Goal: Information Seeking & Learning: Learn about a topic

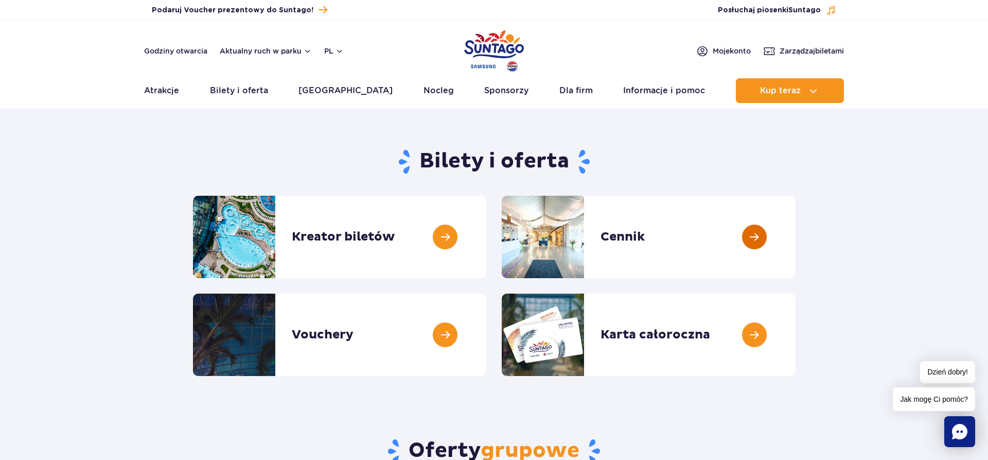
click at [796, 233] on link at bounding box center [796, 237] width 0 height 82
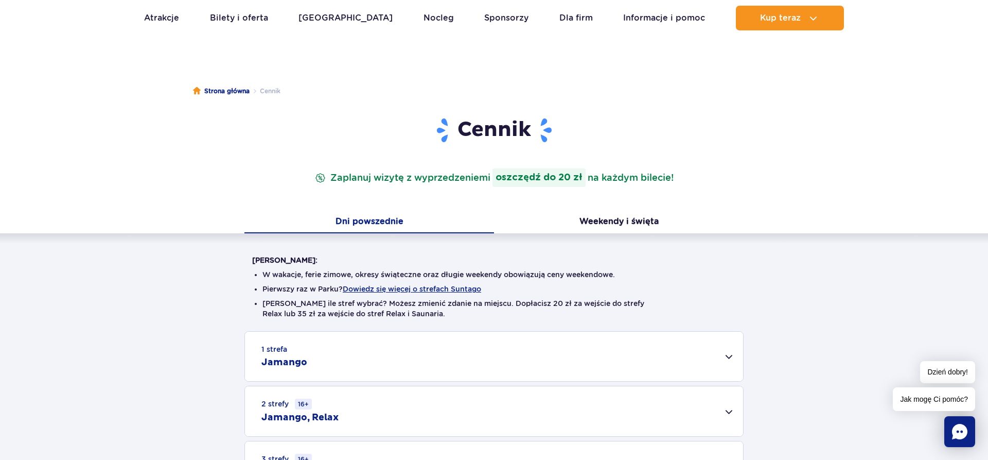
scroll to position [158, 0]
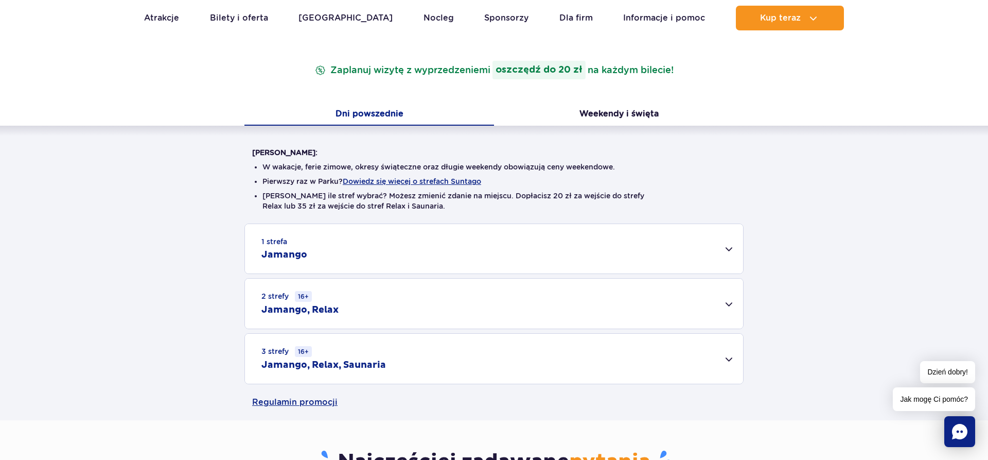
click at [726, 241] on div "1 strefa Jamango" at bounding box center [494, 248] width 498 height 49
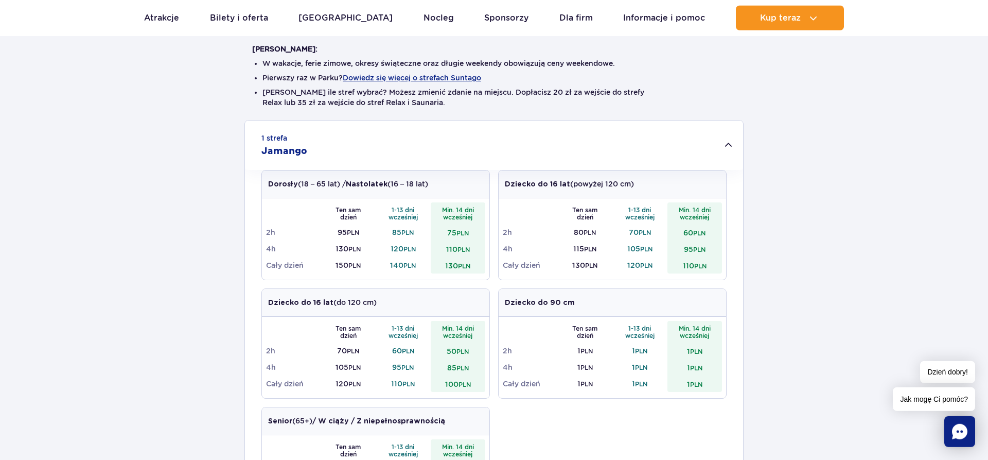
scroll to position [263, 0]
drag, startPoint x: 548, startPoint y: 260, endPoint x: 721, endPoint y: 274, distance: 174.0
click at [721, 274] on div "Ten sam dzień 1-13 dni wcześniej Min. 14 dni wcześniej 2h 80 PLN 70 PLN 60 PLN …" at bounding box center [613, 237] width 228 height 81
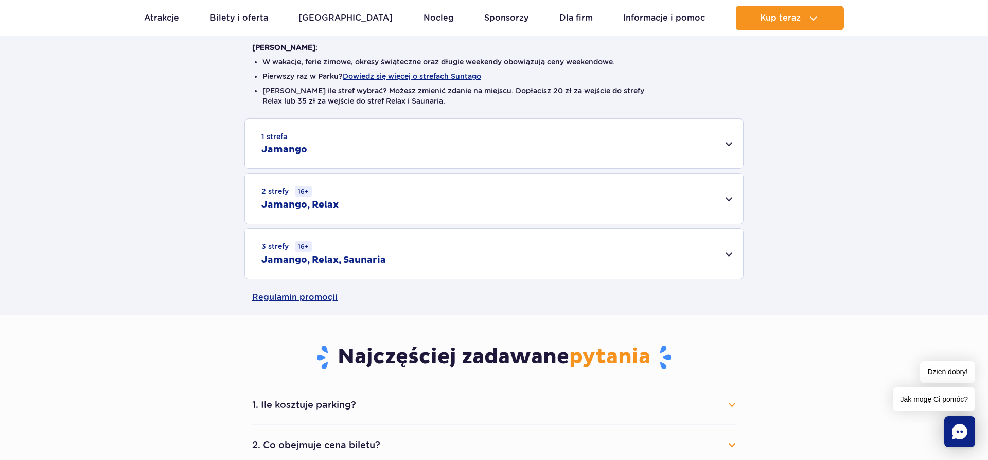
click at [722, 140] on div "1 strefa Jamango" at bounding box center [494, 143] width 498 height 49
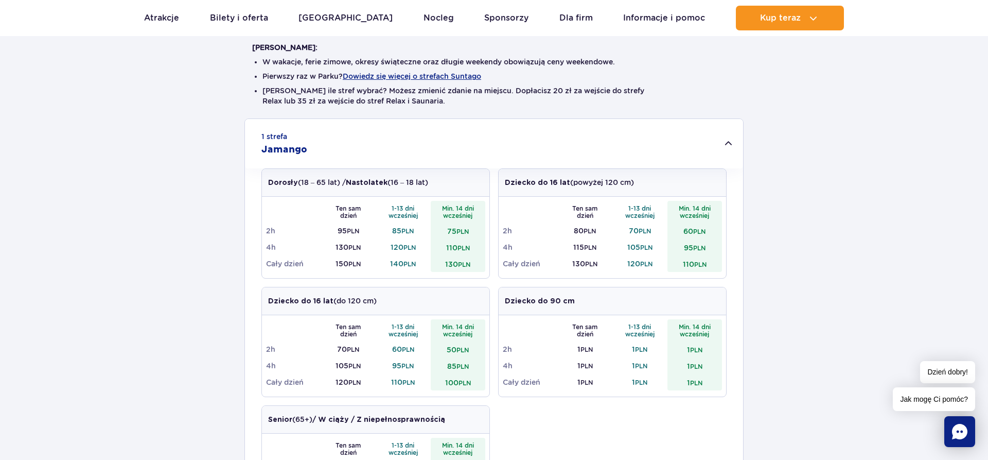
scroll to position [53, 0]
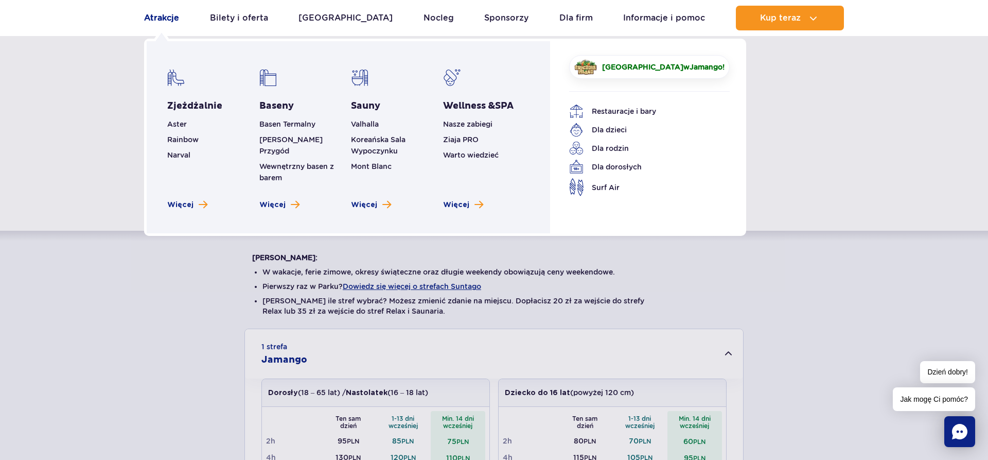
click at [146, 15] on link "Atrakcje" at bounding box center [161, 18] width 35 height 25
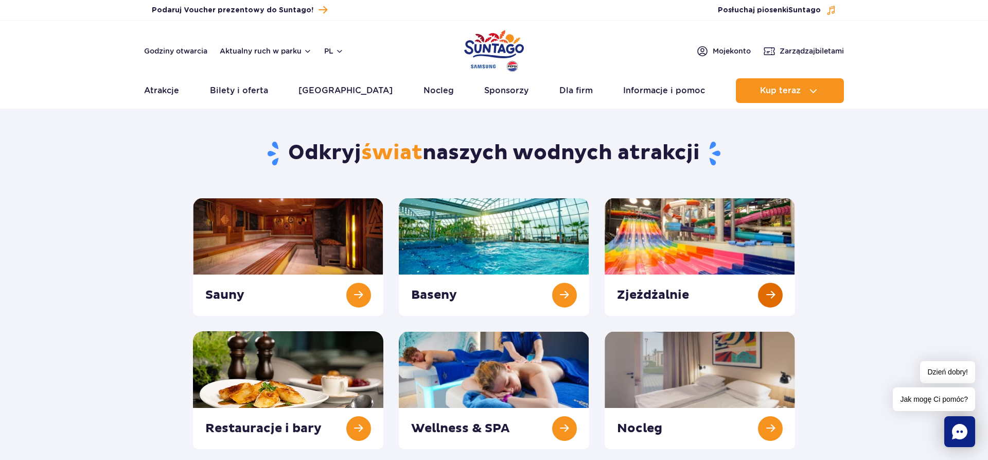
click at [779, 298] on link at bounding box center [700, 257] width 190 height 118
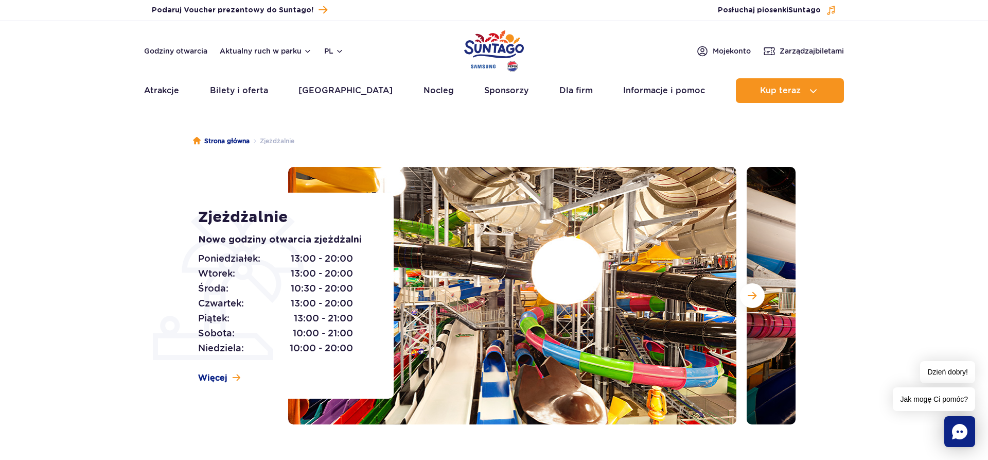
drag, startPoint x: 86, startPoint y: 313, endPoint x: 97, endPoint y: 319, distance: 11.8
click at [89, 314] on section "Zjeżdżalnie Nowe godziny otwarcia zjeżdżalni Poniedziałek: 13:00 - 20:00 Wtorek…" at bounding box center [494, 295] width 988 height 257
click at [920, 314] on section "Zjeżdżalnie Nowe godziny otwarcia zjeżdżalni Poniedziałek: 13:00 - 20:00 Wtorek…" at bounding box center [494, 295] width 988 height 257
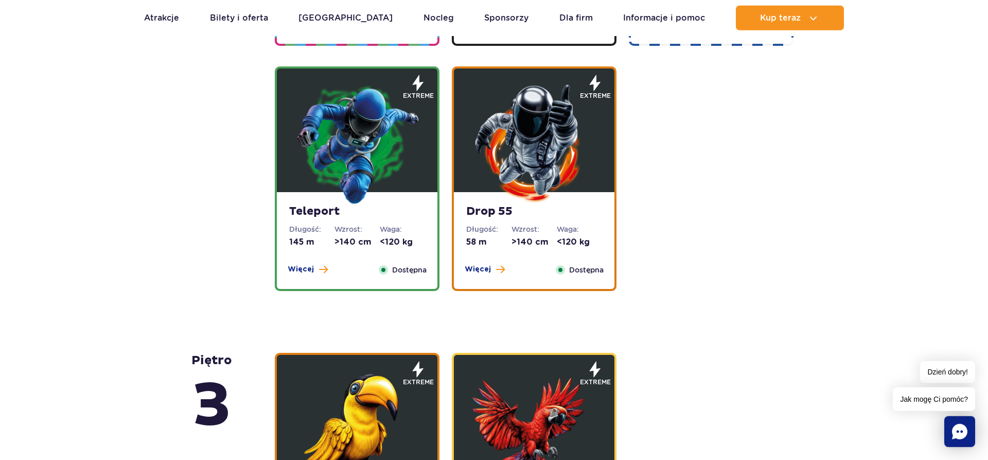
scroll to position [1365, 0]
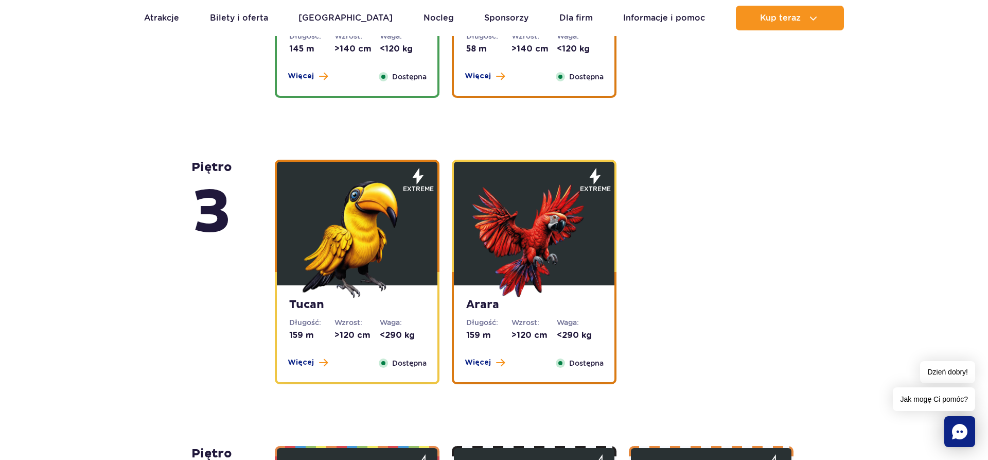
click at [339, 265] on img at bounding box center [357, 237] width 124 height 124
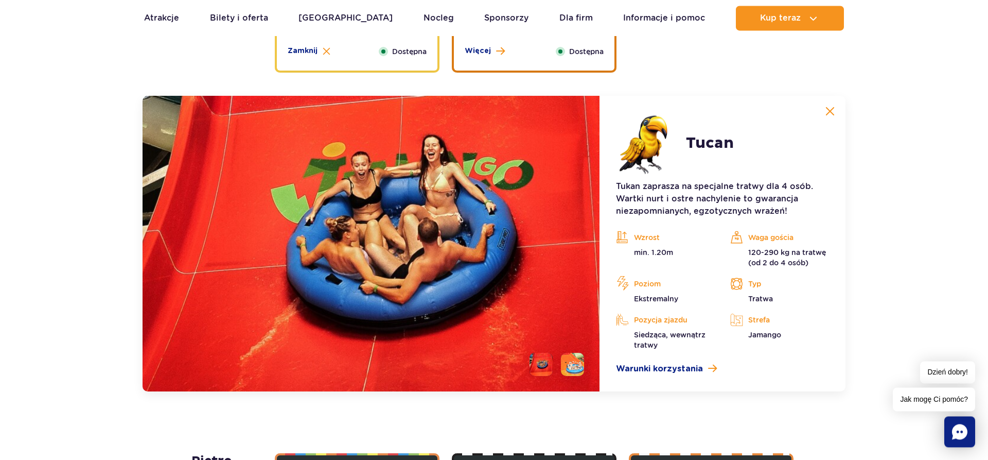
scroll to position [1711, 0]
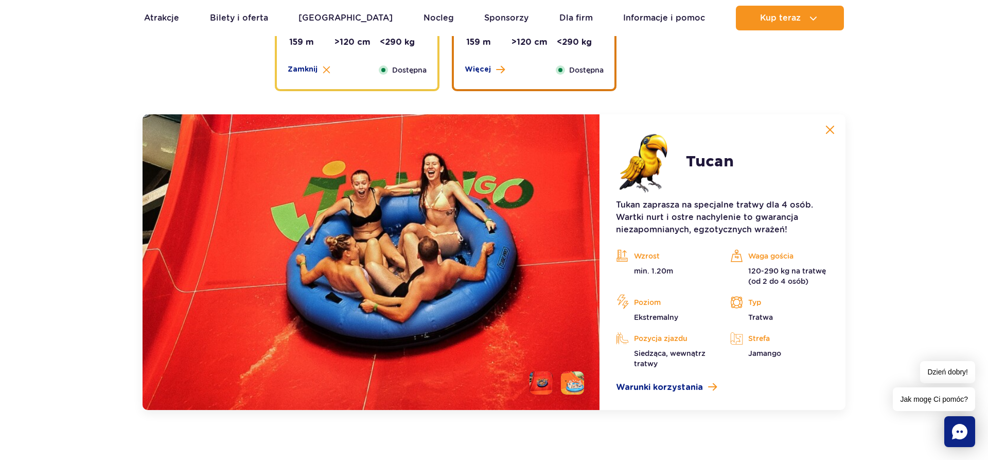
click at [831, 130] on img at bounding box center [830, 129] width 9 height 9
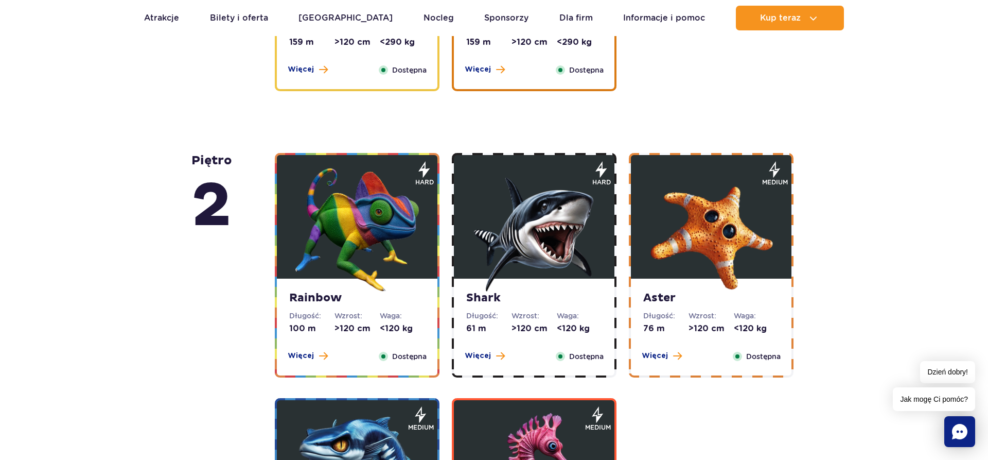
click at [515, 246] on img at bounding box center [535, 230] width 124 height 124
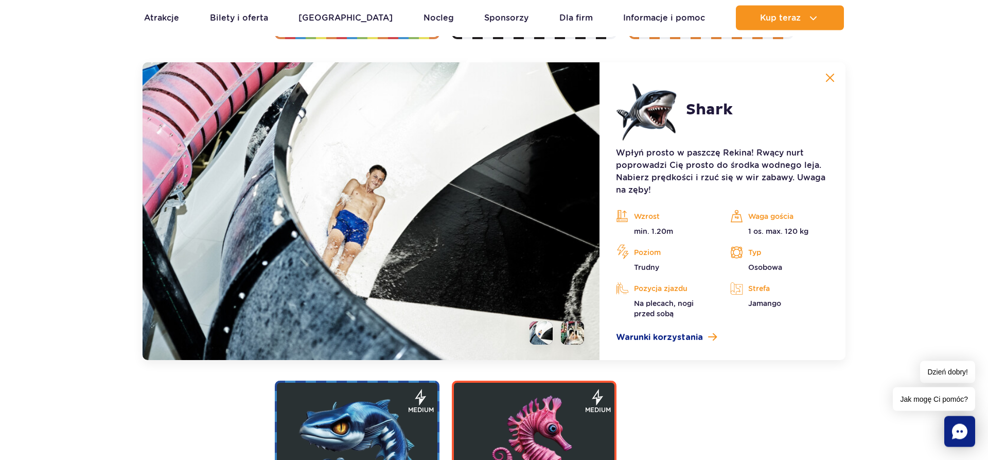
scroll to position [2049, 0]
click at [832, 74] on img at bounding box center [830, 77] width 9 height 9
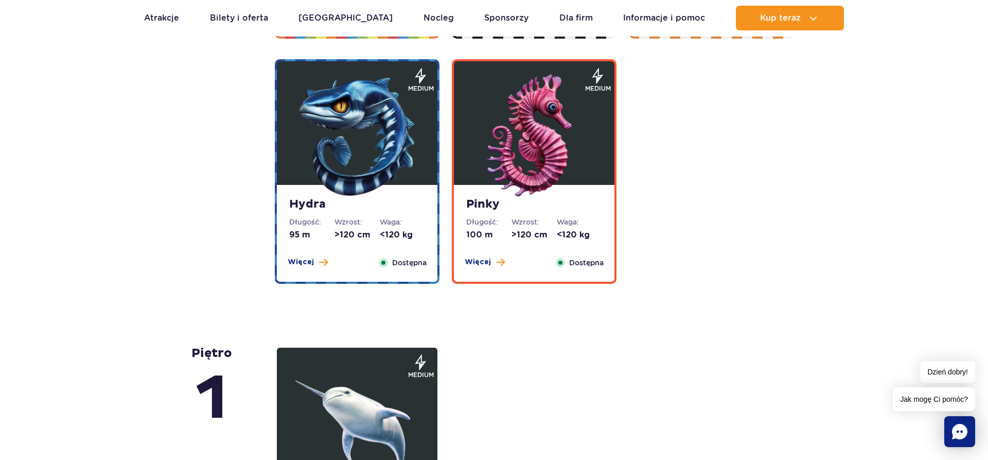
scroll to position [2207, 0]
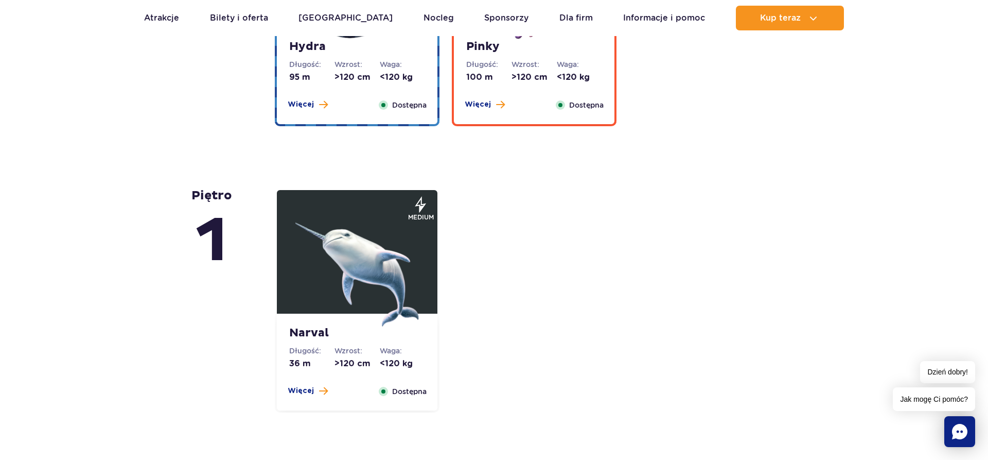
click at [342, 234] on img at bounding box center [357, 265] width 124 height 124
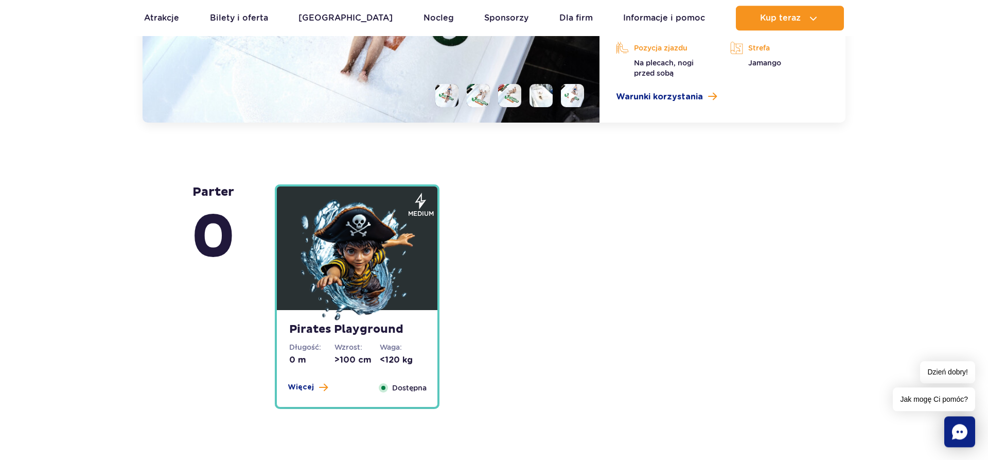
scroll to position [2896, 0]
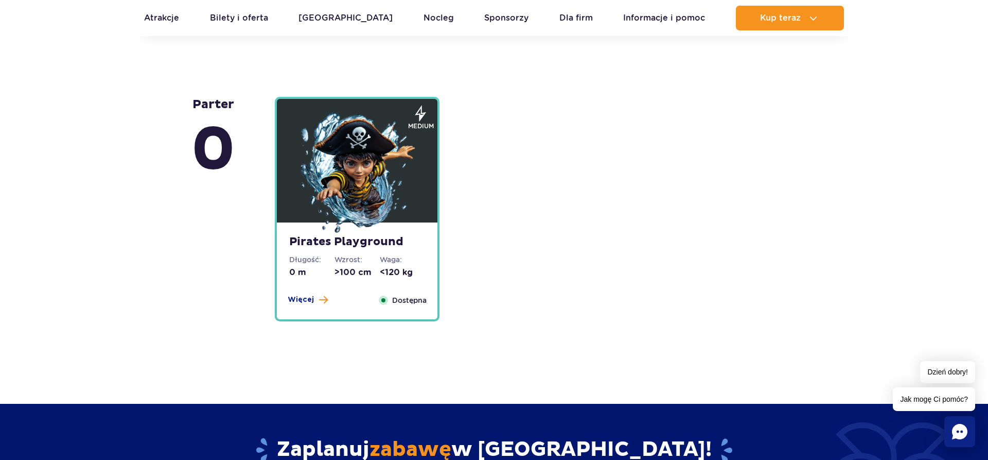
click at [366, 179] on img at bounding box center [357, 174] width 124 height 124
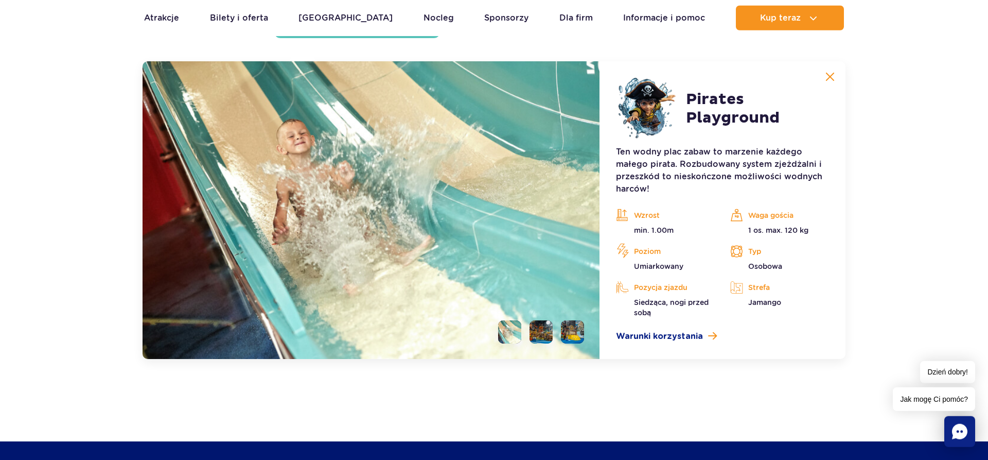
scroll to position [2867, 0]
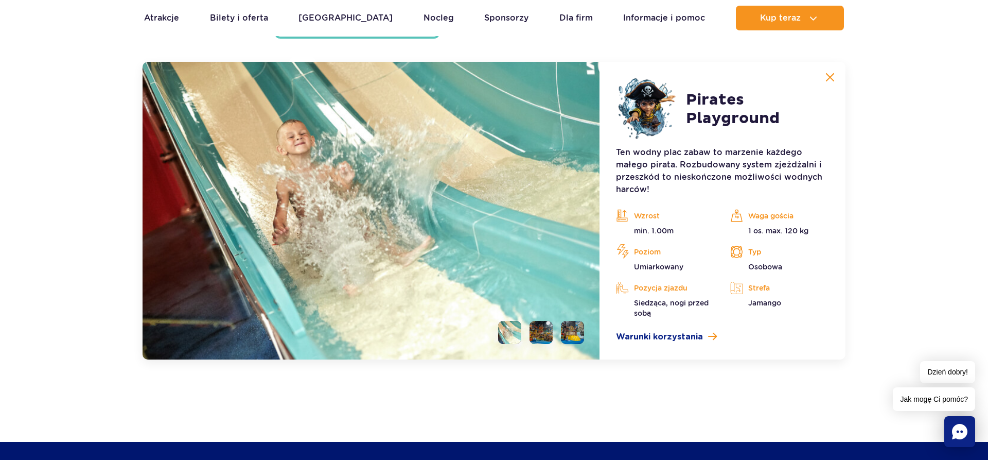
click at [833, 78] on img at bounding box center [830, 77] width 9 height 9
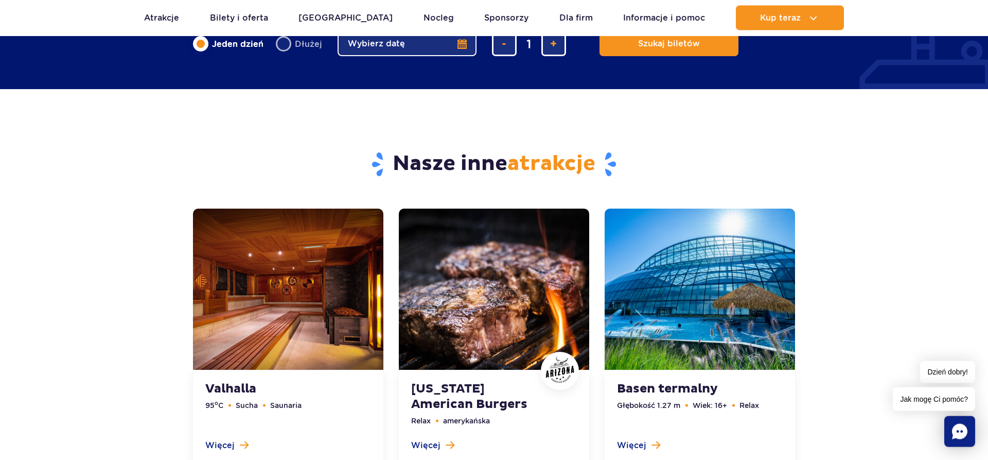
scroll to position [3129, 0]
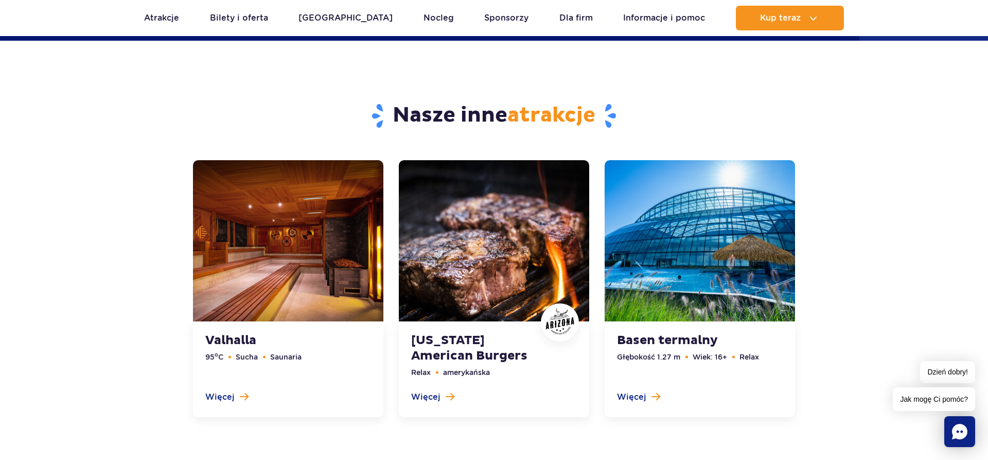
click at [742, 227] on link at bounding box center [700, 288] width 190 height 257
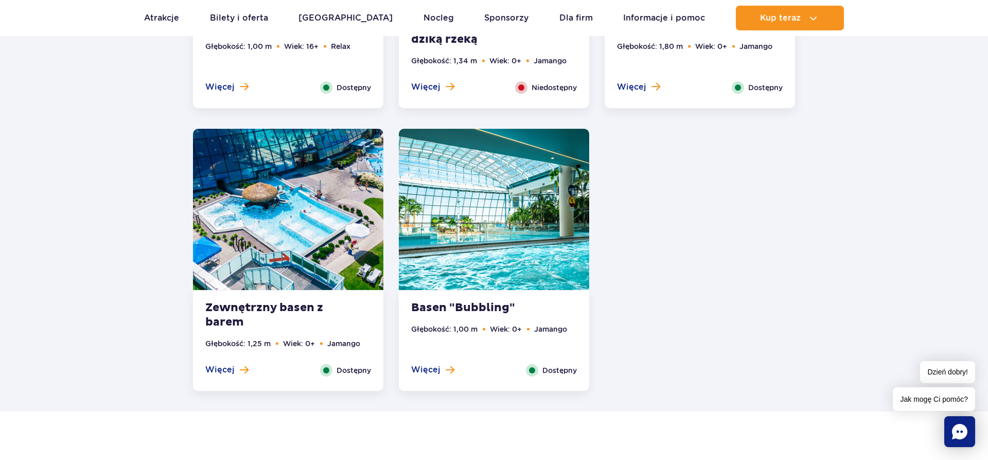
scroll to position [2258, 0]
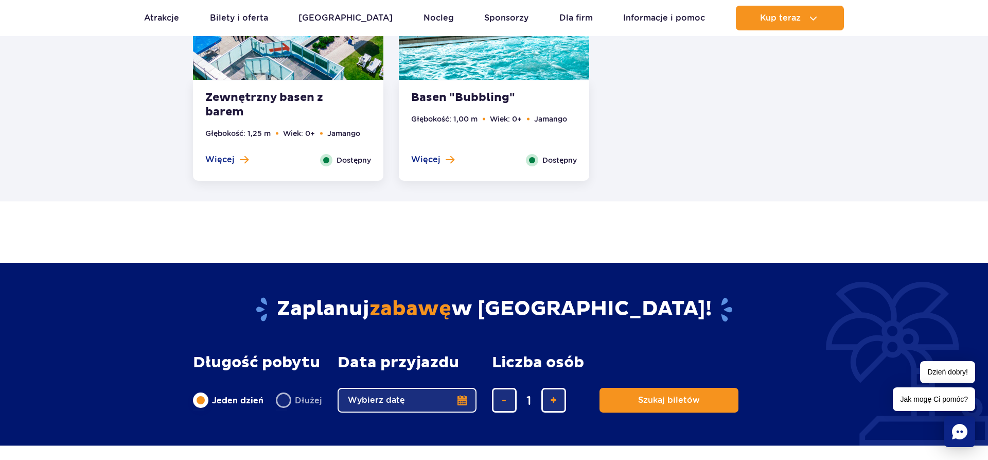
click at [454, 399] on button "Wybierz datę" at bounding box center [407, 400] width 139 height 25
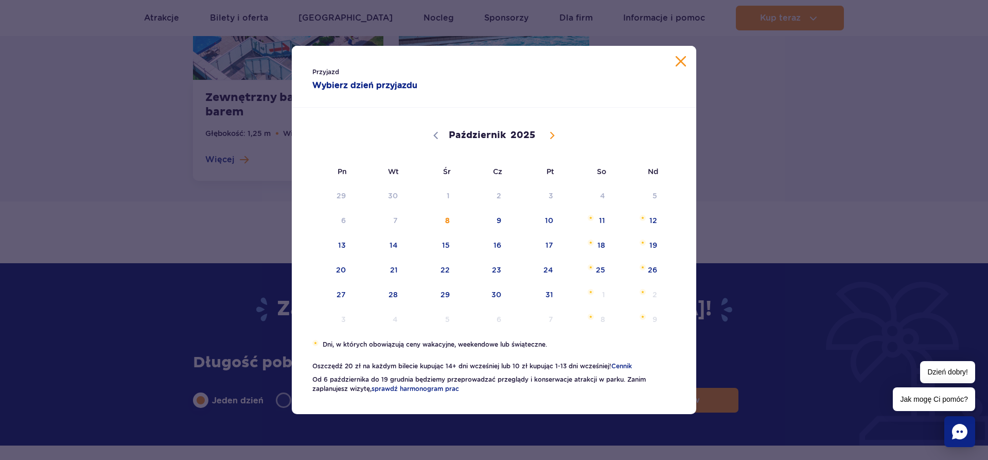
click at [550, 128] on span at bounding box center [553, 136] width 18 height 18
select select "10"
click at [338, 242] on span "10" at bounding box center [328, 245] width 52 height 24
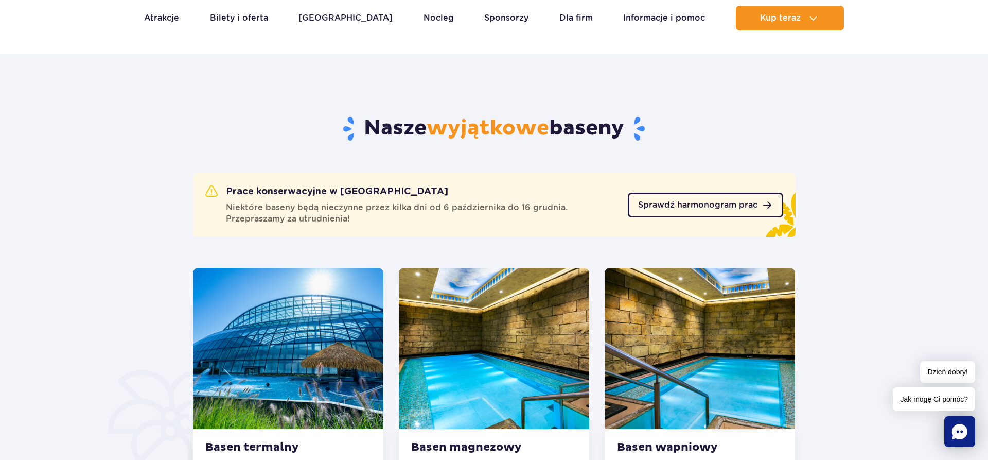
scroll to position [315, 0]
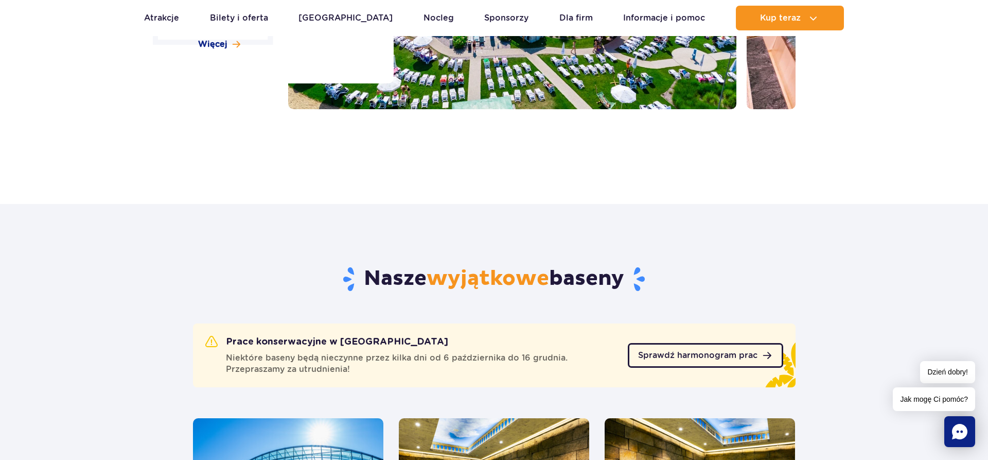
click at [701, 358] on span "Sprawdź harmonogram prac" at bounding box center [697, 355] width 119 height 8
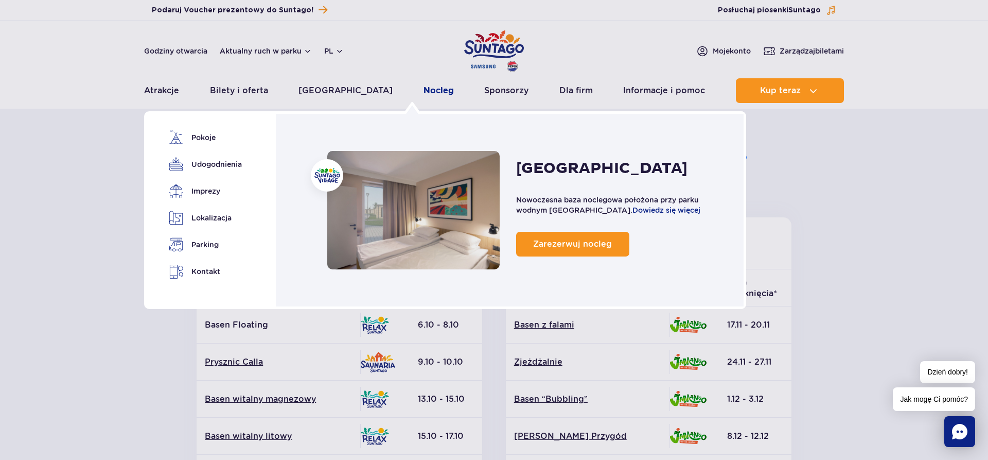
click at [424, 94] on link "Nocleg" at bounding box center [439, 90] width 30 height 25
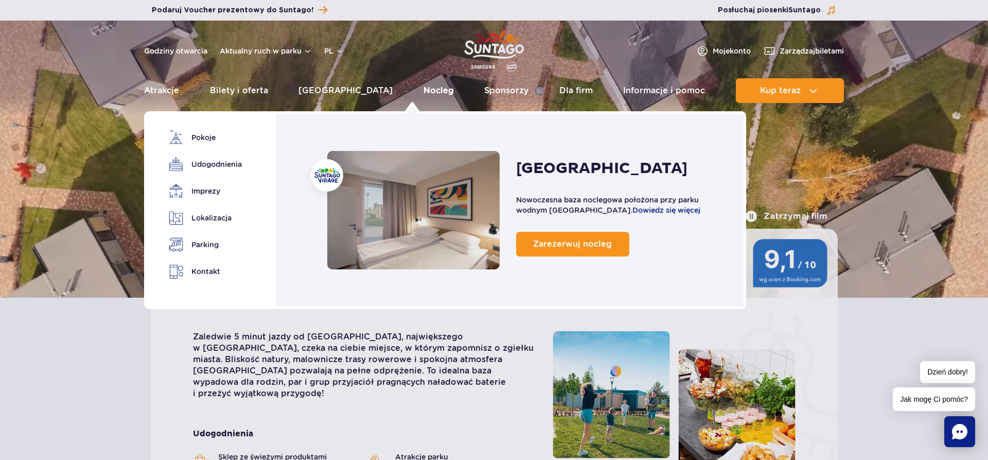
click at [424, 88] on link "Nocleg" at bounding box center [439, 90] width 30 height 25
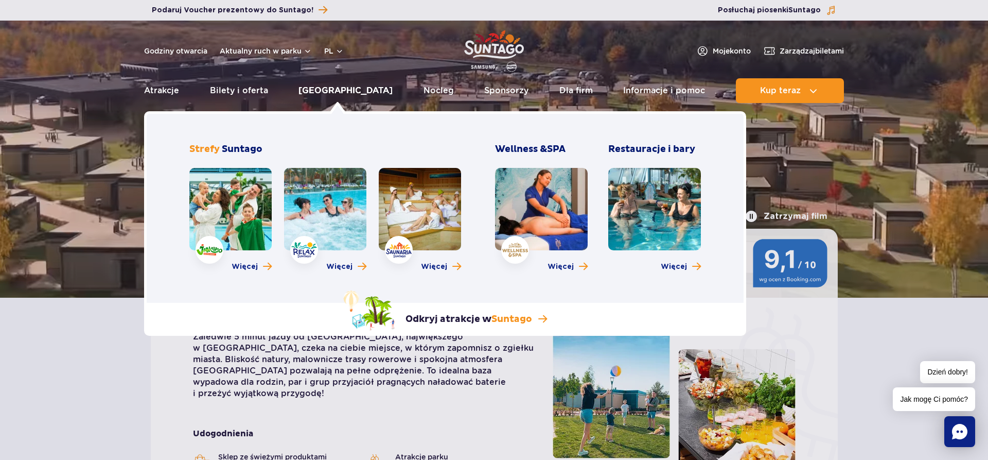
click at [326, 90] on link "[GEOGRAPHIC_DATA]" at bounding box center [346, 90] width 94 height 25
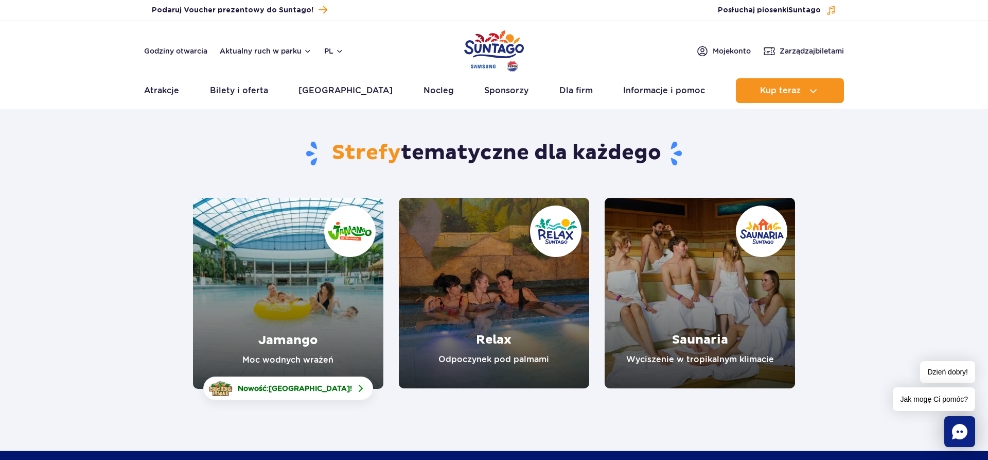
click at [514, 301] on link "Relax" at bounding box center [494, 293] width 190 height 190
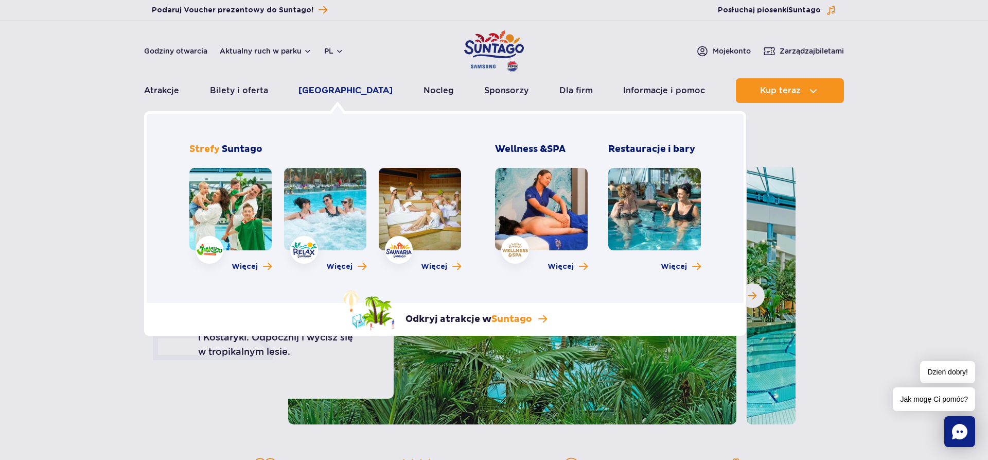
click at [352, 84] on link "[GEOGRAPHIC_DATA]" at bounding box center [346, 90] width 94 height 25
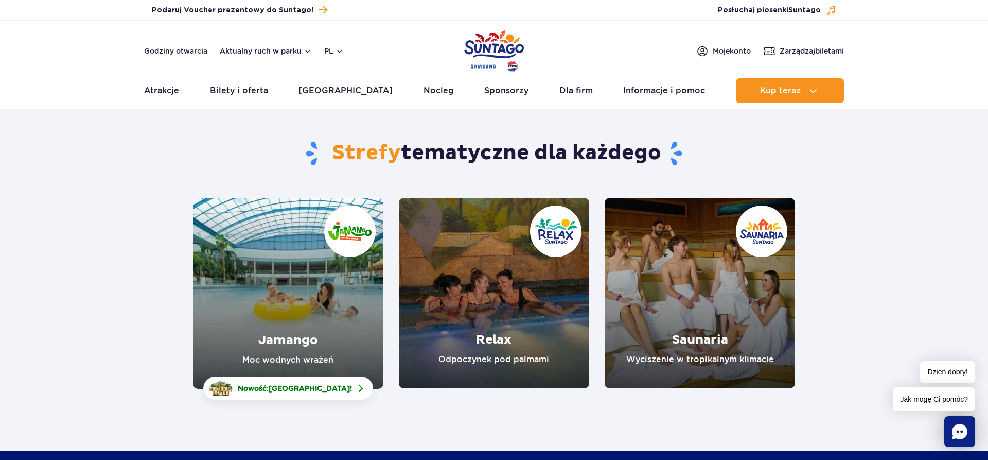
click at [289, 310] on link "Jamango" at bounding box center [288, 293] width 190 height 191
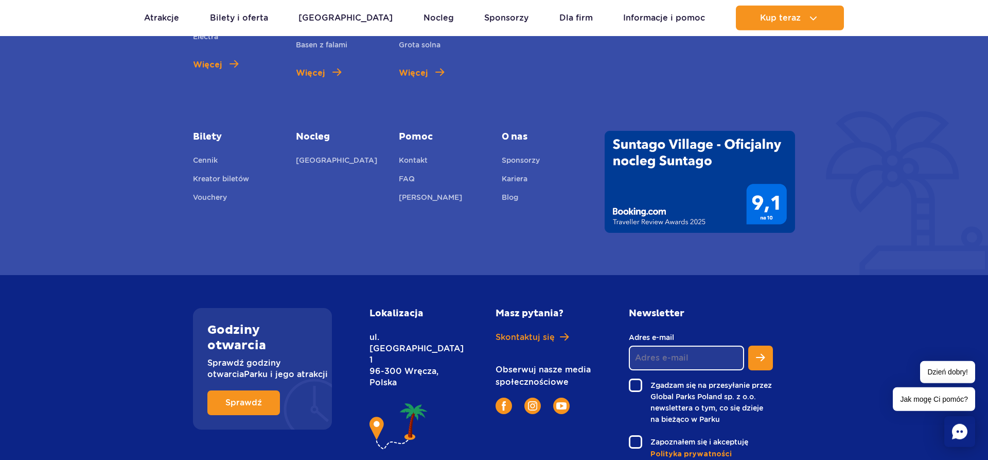
scroll to position [2481, 0]
